Goal: Task Accomplishment & Management: Manage account settings

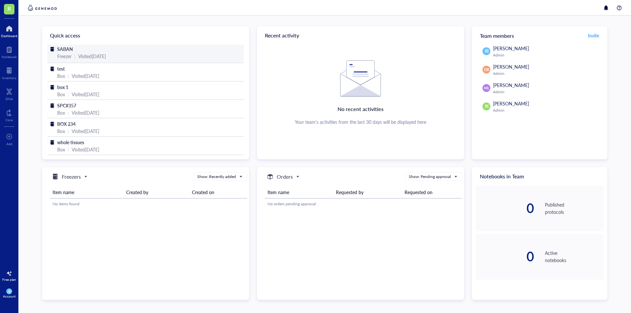
click at [106, 54] on div "Visited [DATE]" at bounding box center [92, 56] width 28 height 7
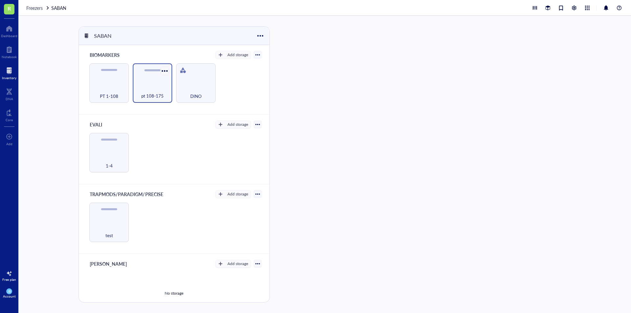
click at [164, 74] on div at bounding box center [165, 71] width 10 height 10
click at [341, 92] on div "SABAN BIOMARKERS Add storage PT 1-108 pt 108-175 DINO EVALI Add storage 1-4 TRA…" at bounding box center [324, 164] width 612 height 297
